Goal: Find contact information: Find contact information

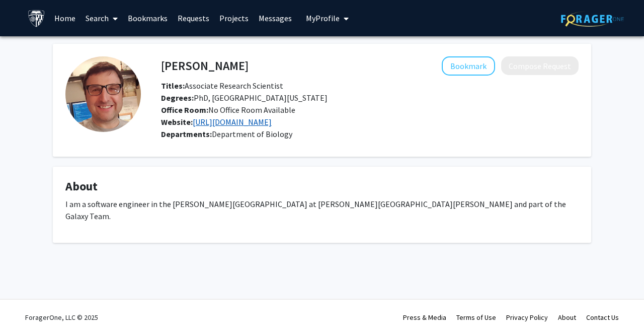
click at [263, 123] on link "https://github.com/jdavcs" at bounding box center [232, 122] width 79 height 10
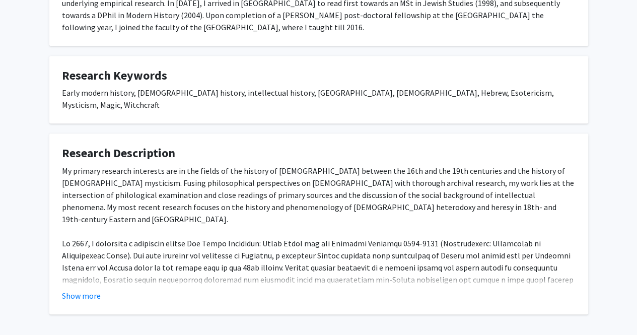
scroll to position [359, 0]
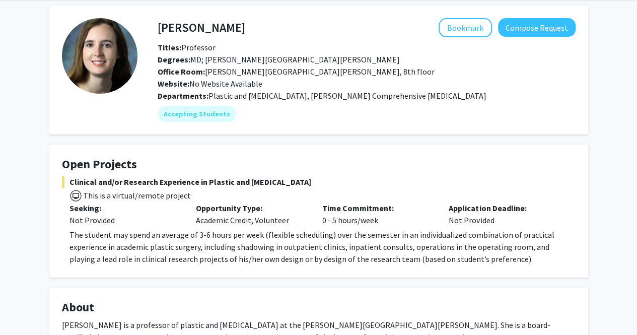
scroll to position [38, 0]
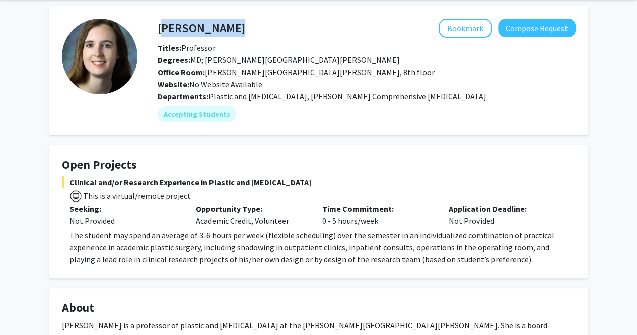
drag, startPoint x: 249, startPoint y: 28, endPoint x: 161, endPoint y: 29, distance: 88.1
click at [161, 29] on div "Michele Manahan Bookmark Compose Request" at bounding box center [366, 28] width 433 height 19
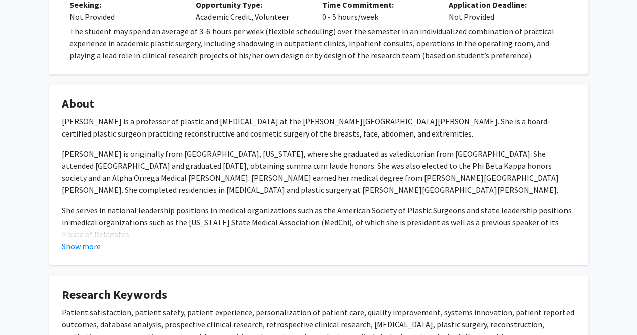
scroll to position [240, 0]
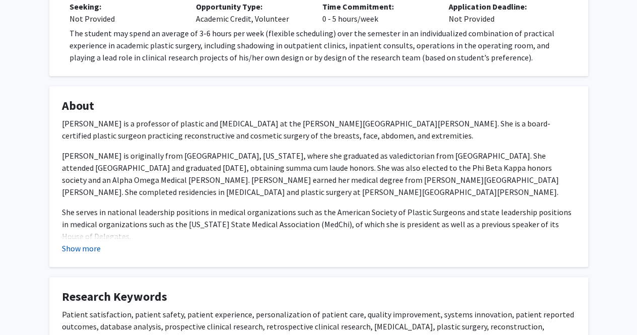
click at [66, 251] on button "Show more" at bounding box center [81, 248] width 39 height 12
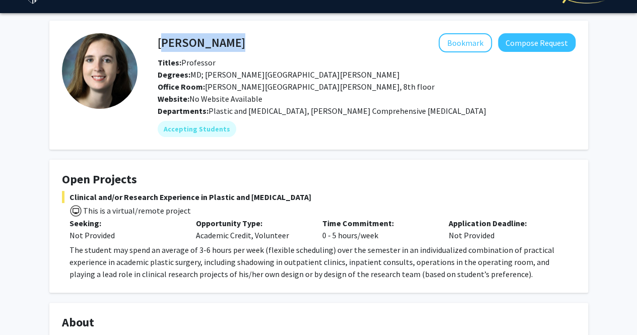
scroll to position [0, 0]
